Goal: Task Accomplishment & Management: Use online tool/utility

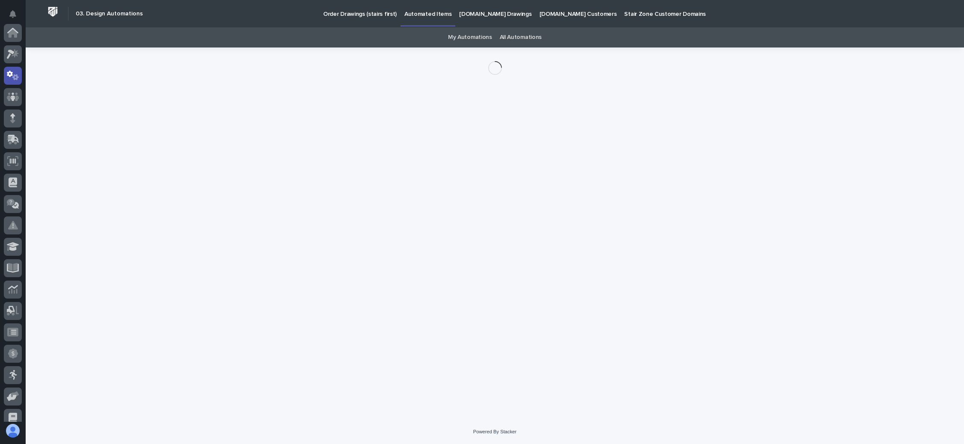
scroll to position [42, 0]
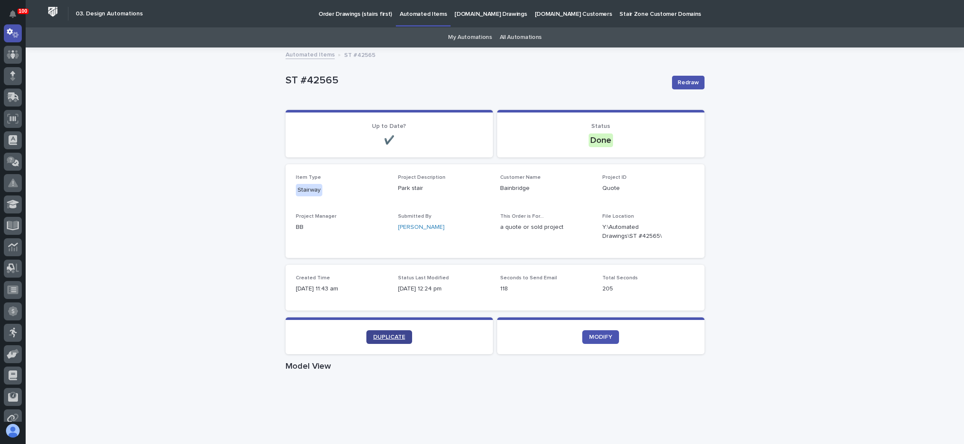
click at [388, 336] on span "DUPLICATE" at bounding box center [389, 337] width 32 height 6
click at [377, 335] on span "DUPLICATE" at bounding box center [389, 337] width 32 height 6
